Goal: Transaction & Acquisition: Purchase product/service

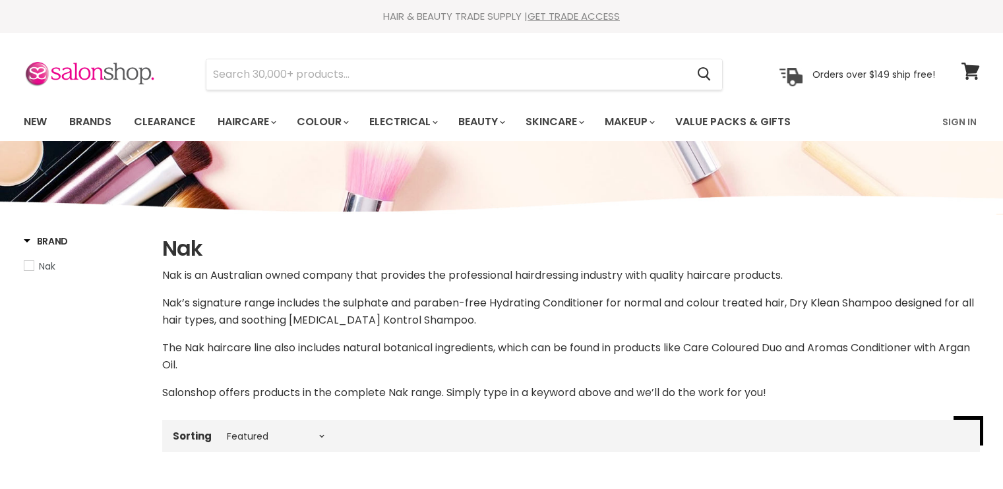
select select "manual"
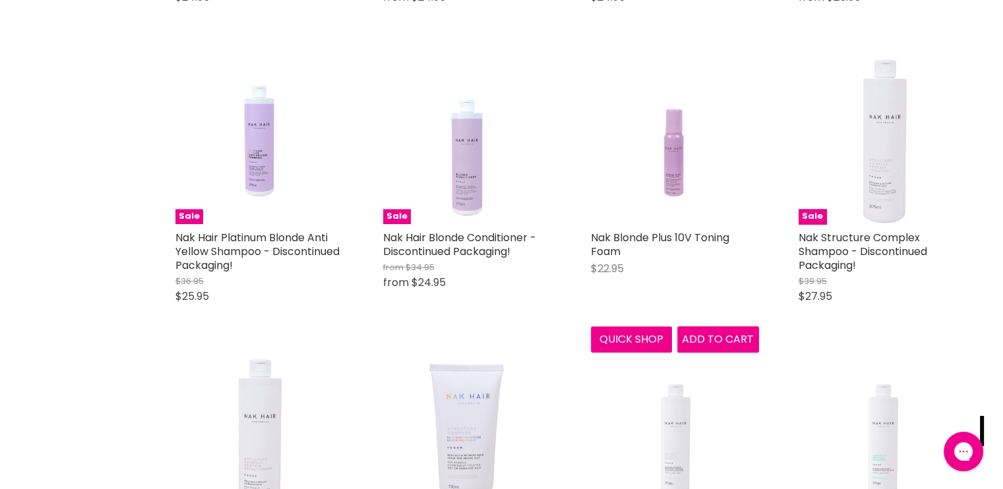
click at [675, 148] on img "Main content" at bounding box center [675, 140] width 112 height 168
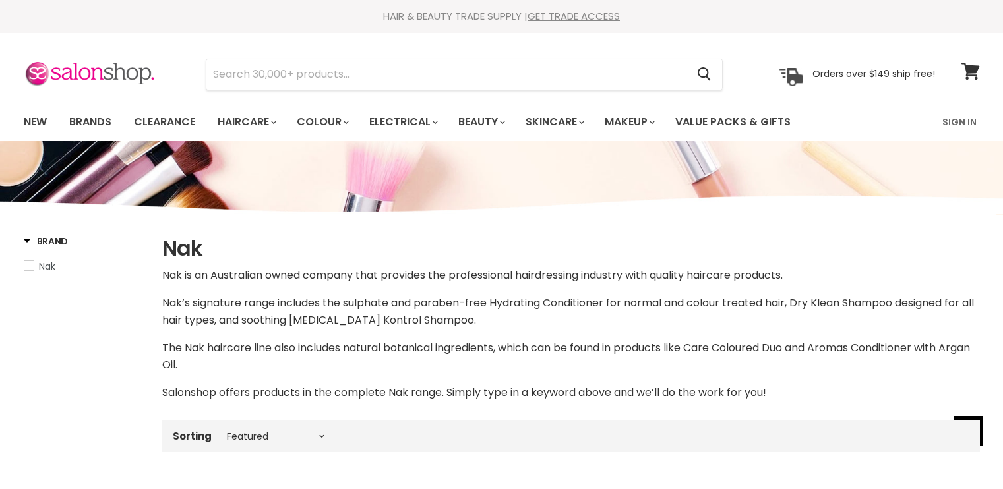
select select "manual"
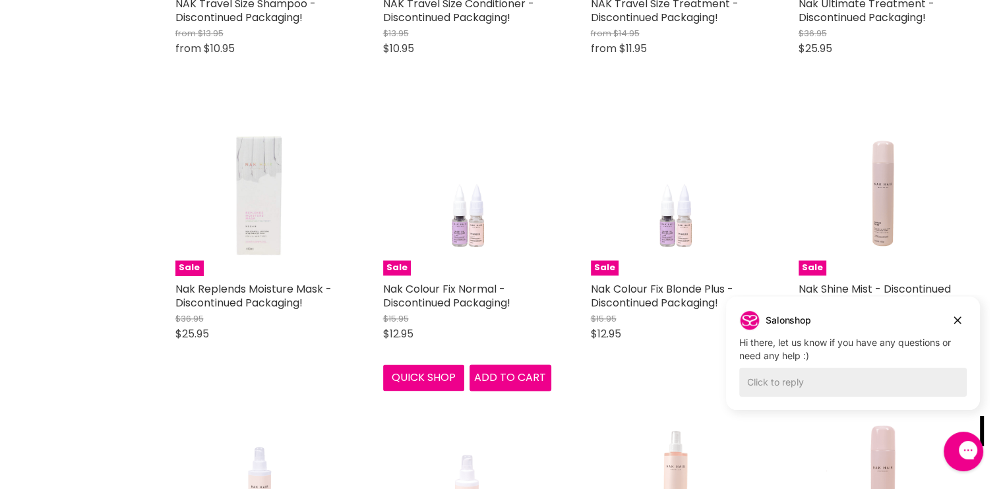
scroll to position [1834, 0]
click at [429, 290] on link "Nak Colour Fix Normal - Discontinued Packaging!" at bounding box center [446, 295] width 127 height 29
